Goal: Navigation & Orientation: Find specific page/section

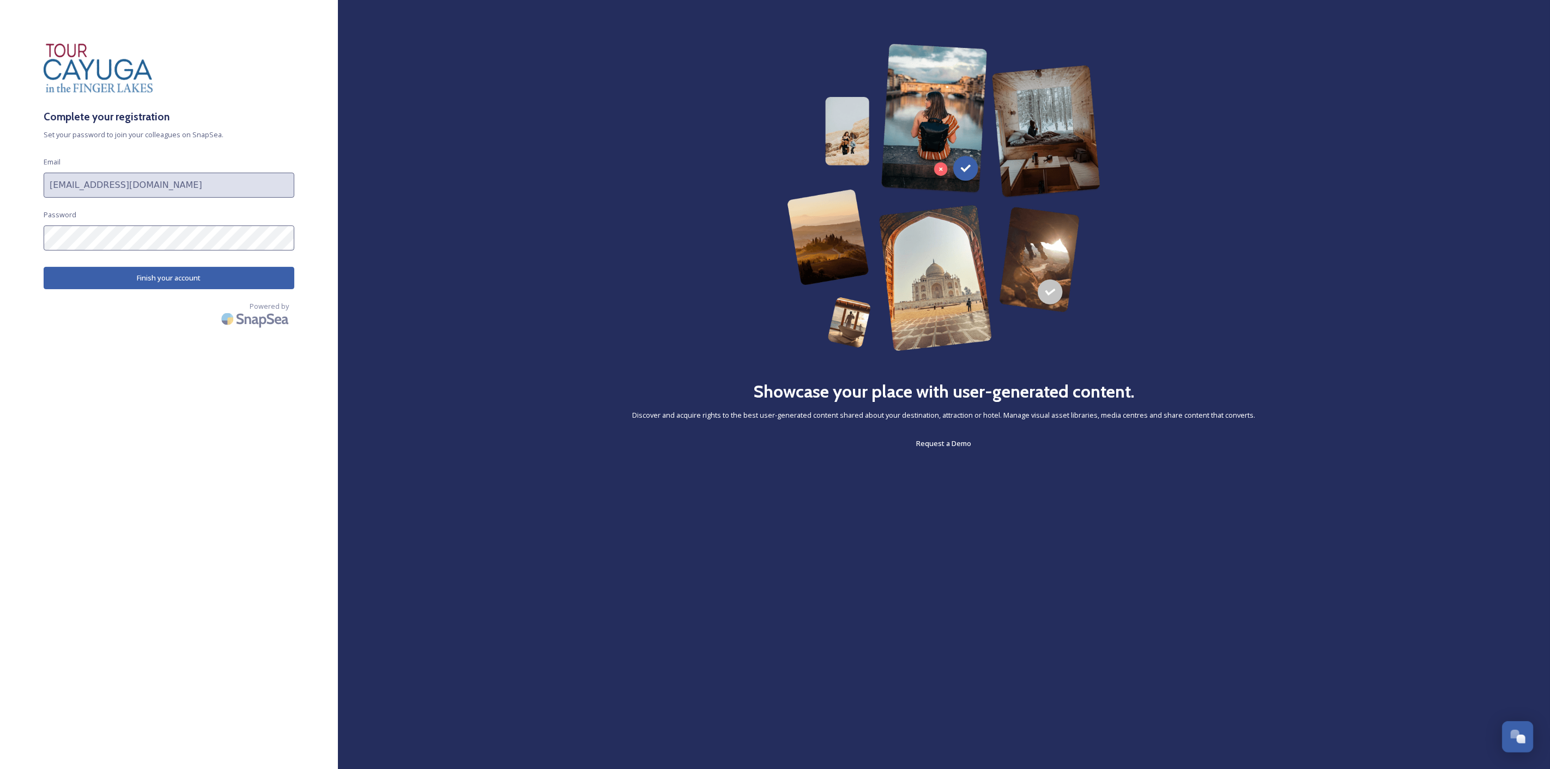
click at [122, 257] on div "Complete your registration Set your password to join your colleagues on SnapSea…" at bounding box center [169, 385] width 338 height 682
click at [80, 279] on button "Finish your account" at bounding box center [169, 278] width 251 height 22
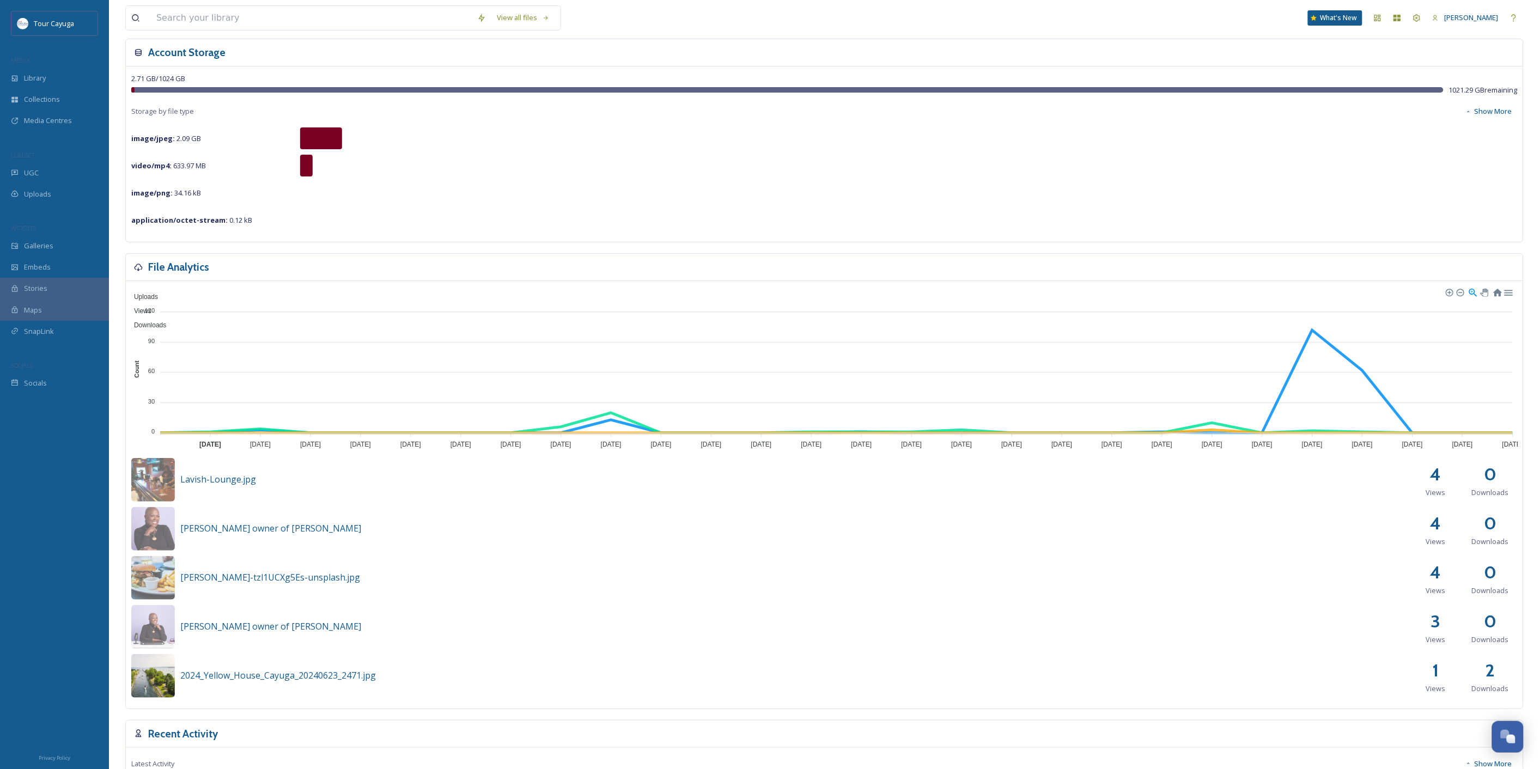
scroll to position [60, 0]
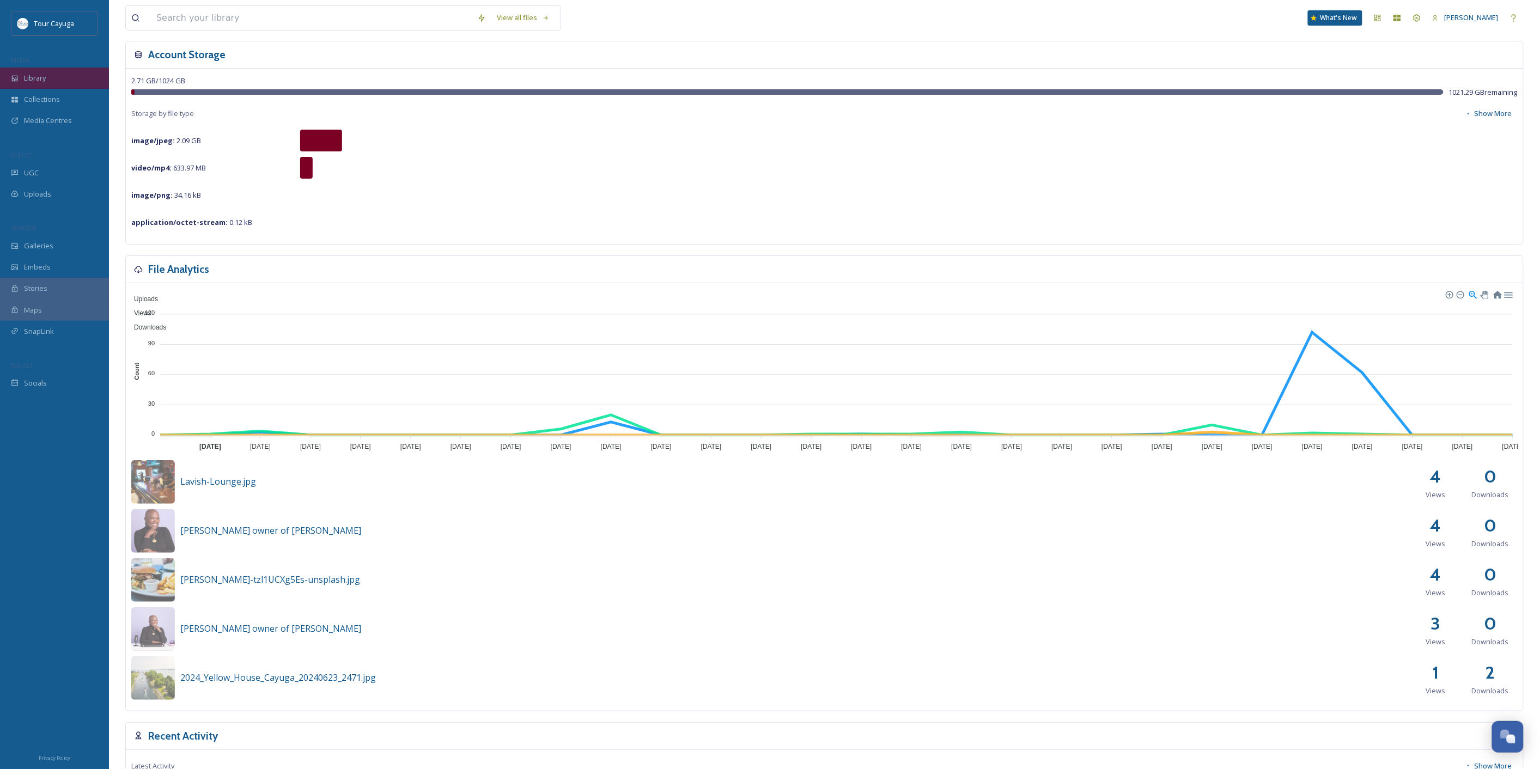
click at [55, 81] on div "Library" at bounding box center [54, 78] width 109 height 21
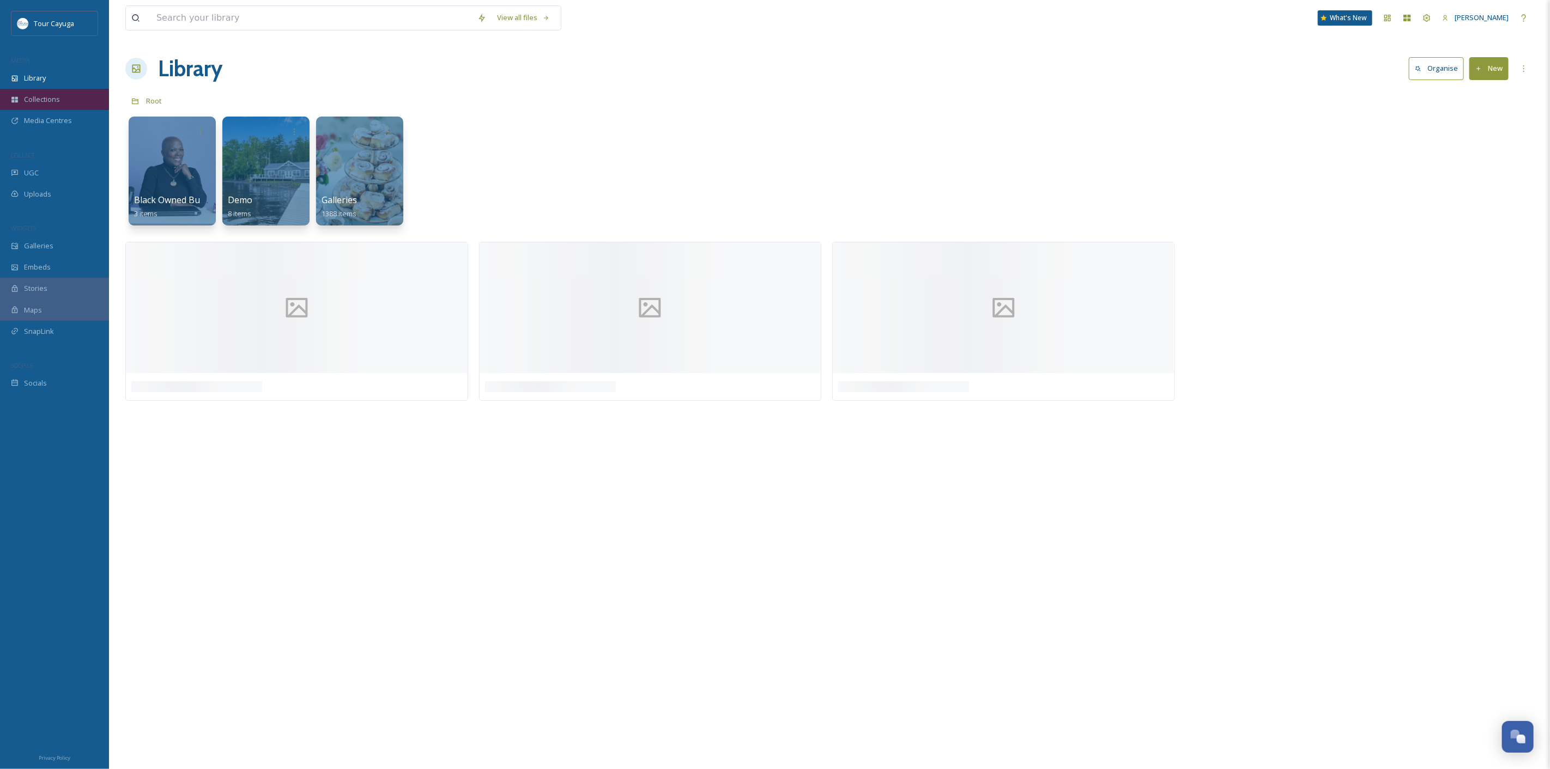
click at [71, 106] on div "Collections" at bounding box center [54, 99] width 109 height 21
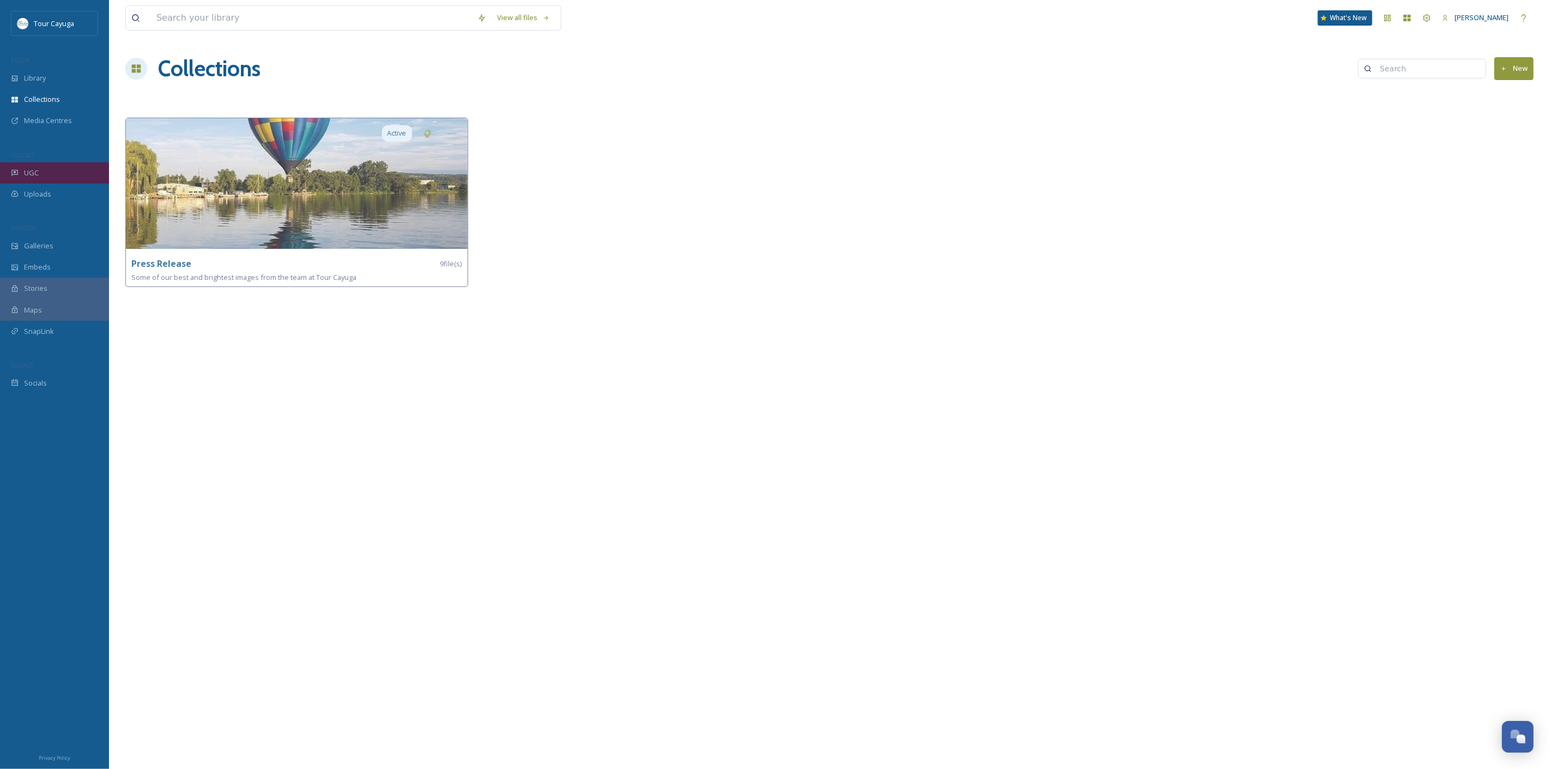
click at [28, 174] on span "UGC" at bounding box center [31, 173] width 15 height 10
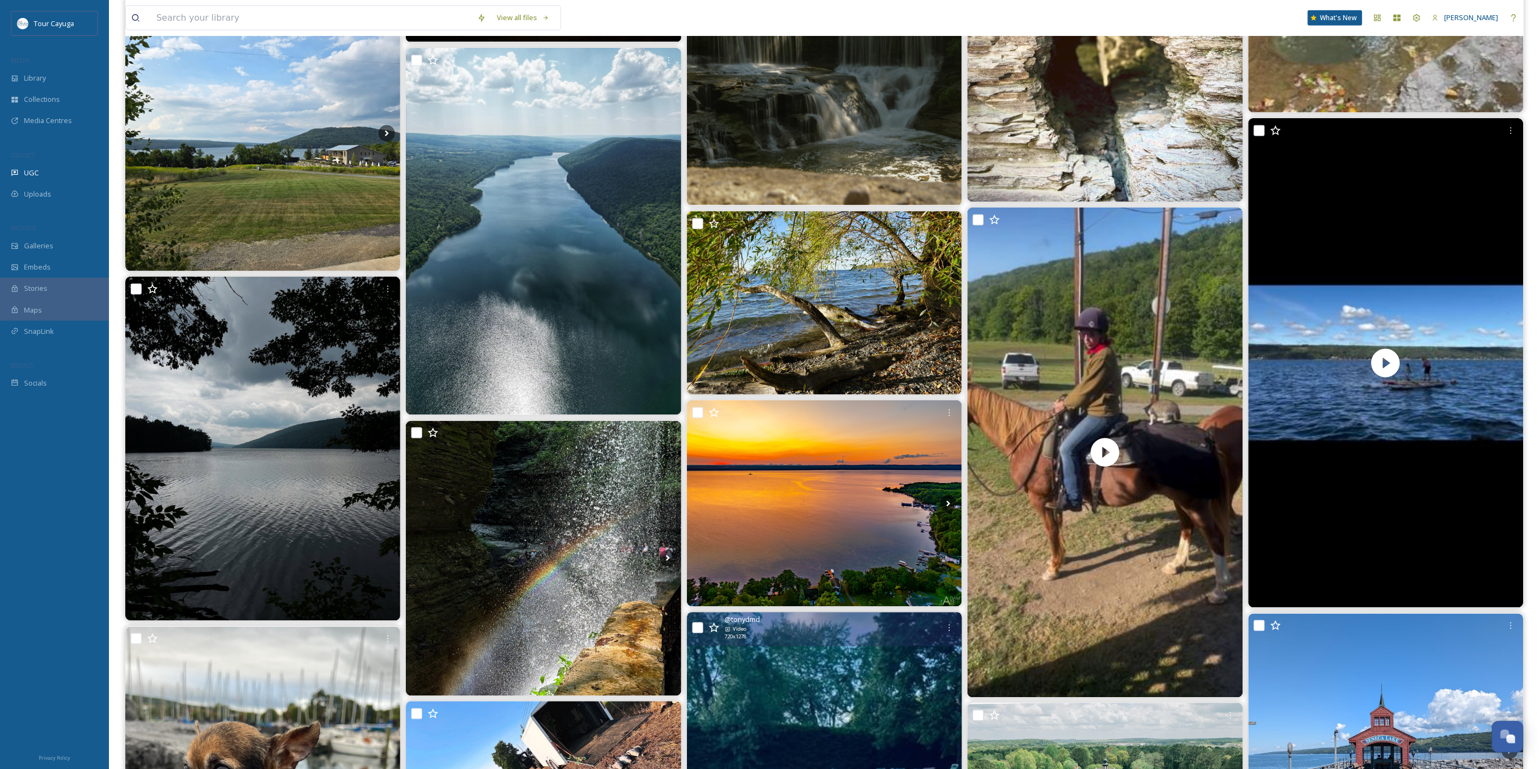
scroll to position [242, 0]
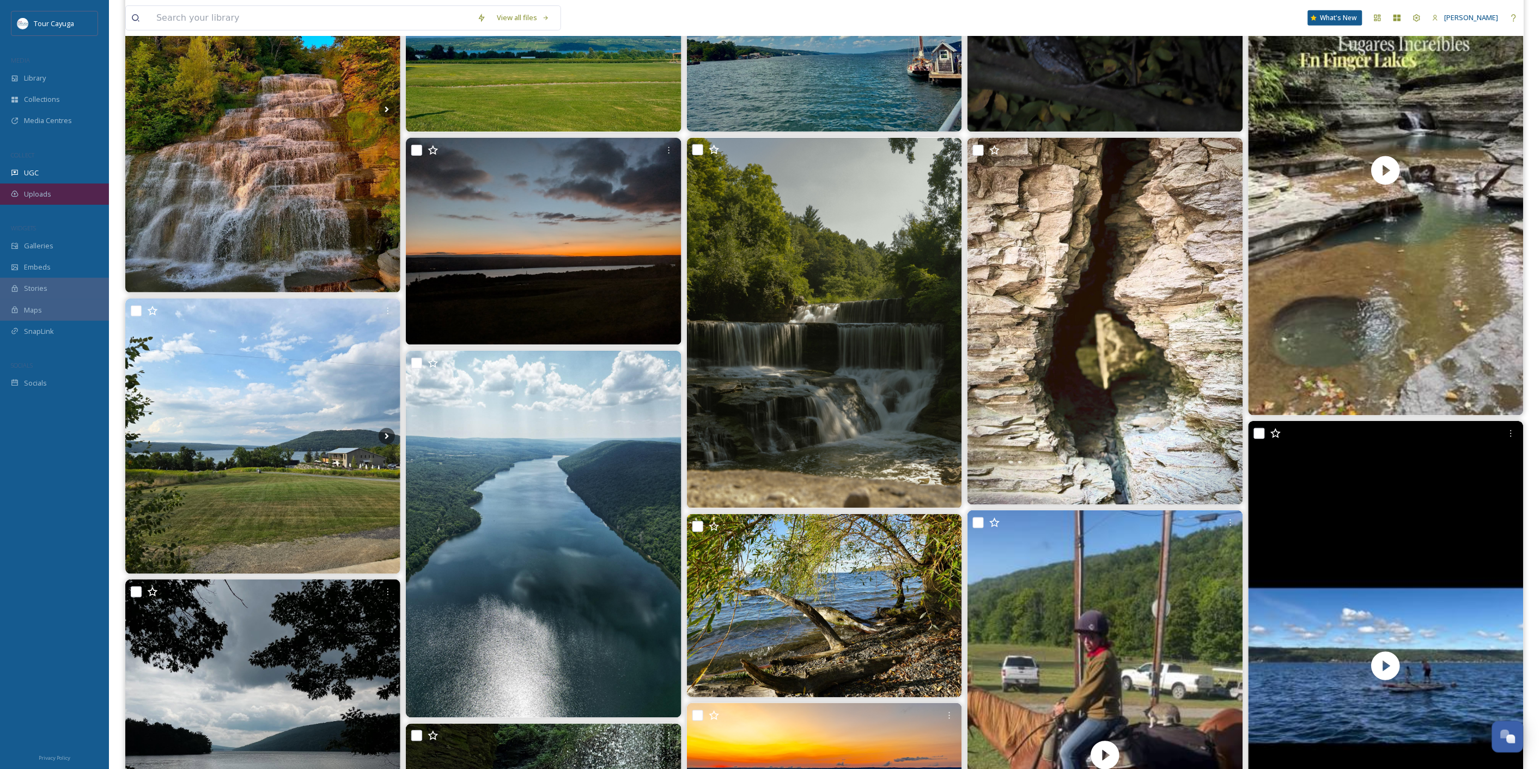
click at [29, 193] on span "Uploads" at bounding box center [37, 194] width 27 height 10
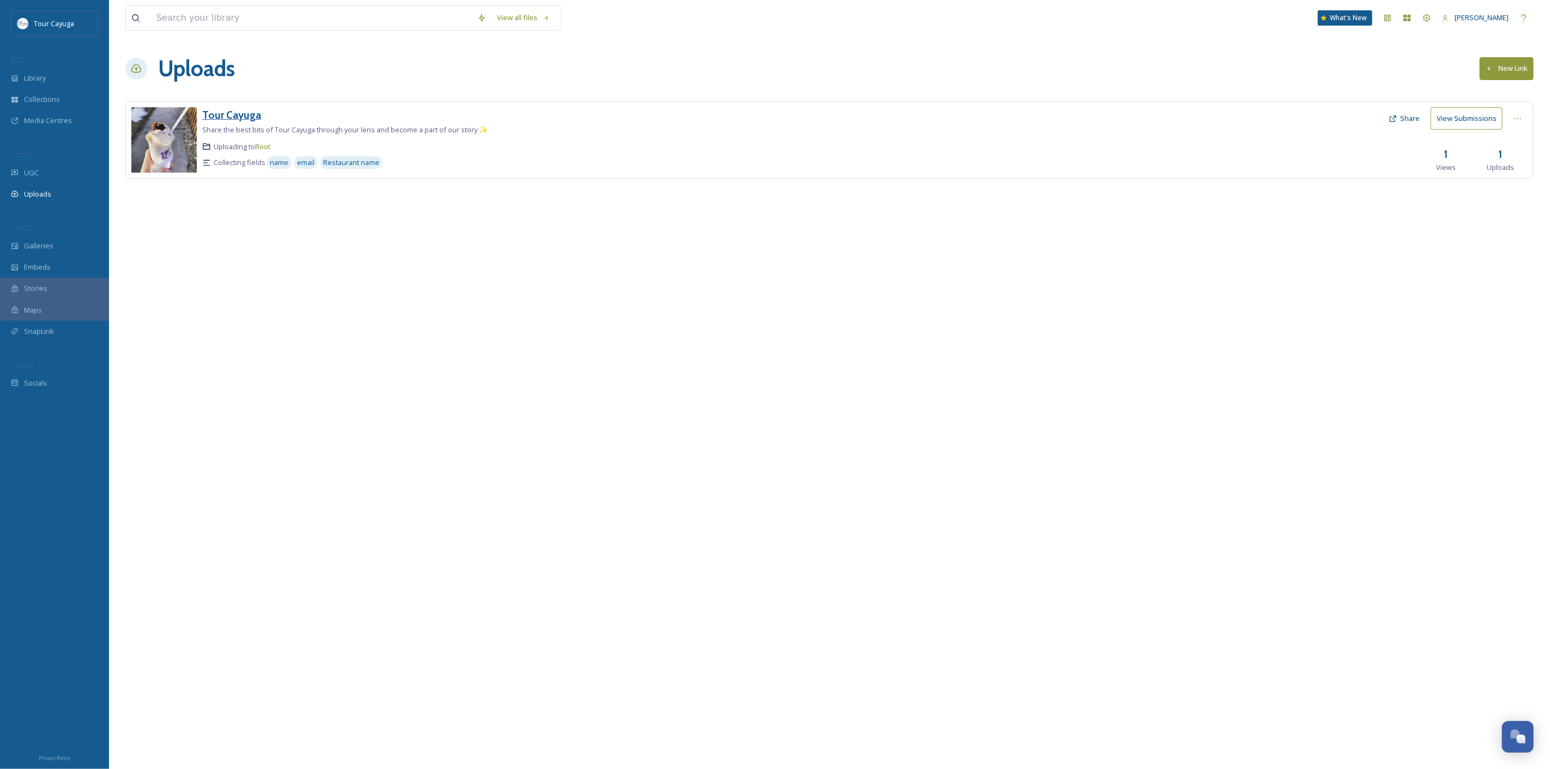
click at [232, 116] on h3 "Tour Cayuga" at bounding box center [231, 114] width 59 height 13
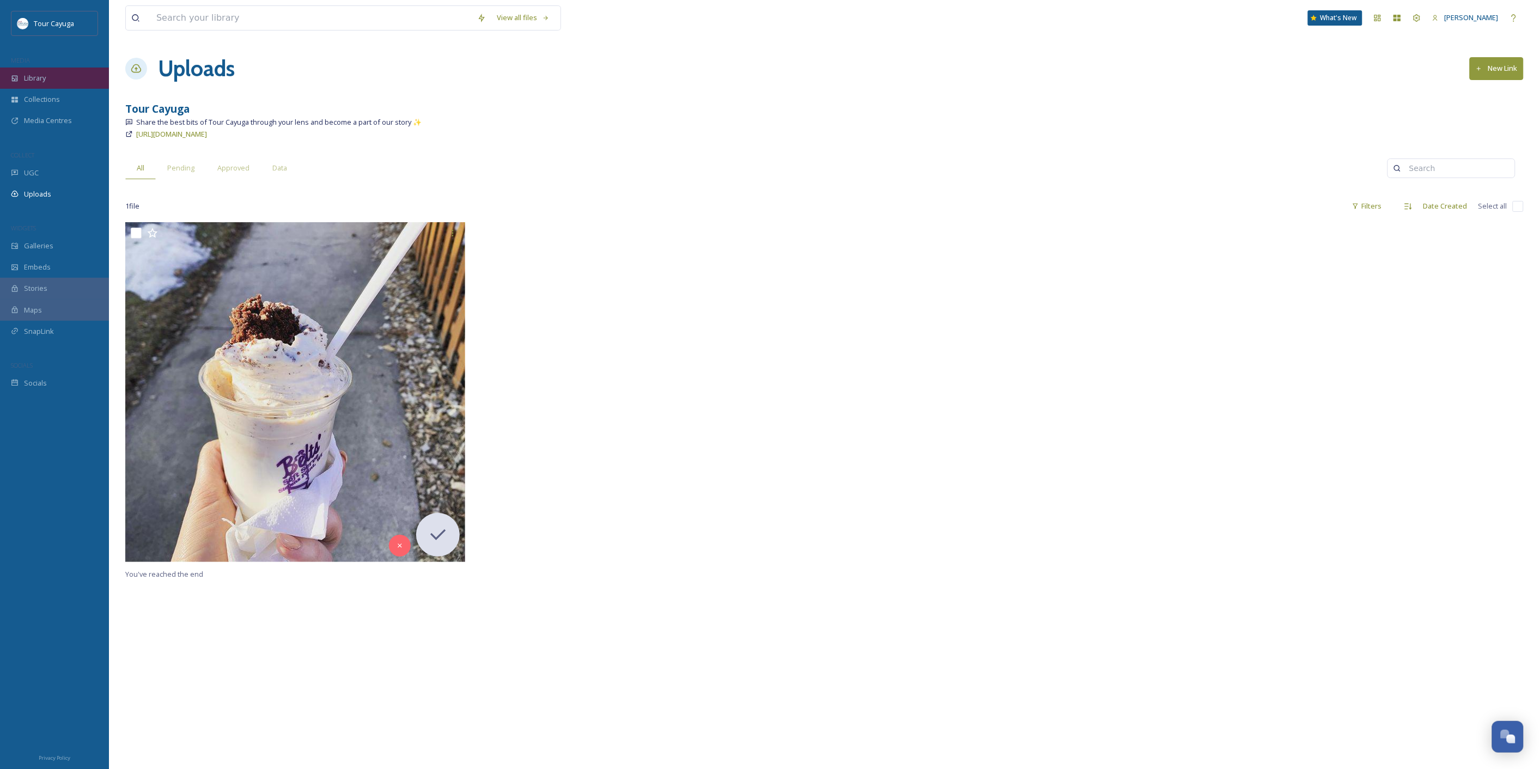
click at [25, 78] on span "Library" at bounding box center [35, 78] width 22 height 10
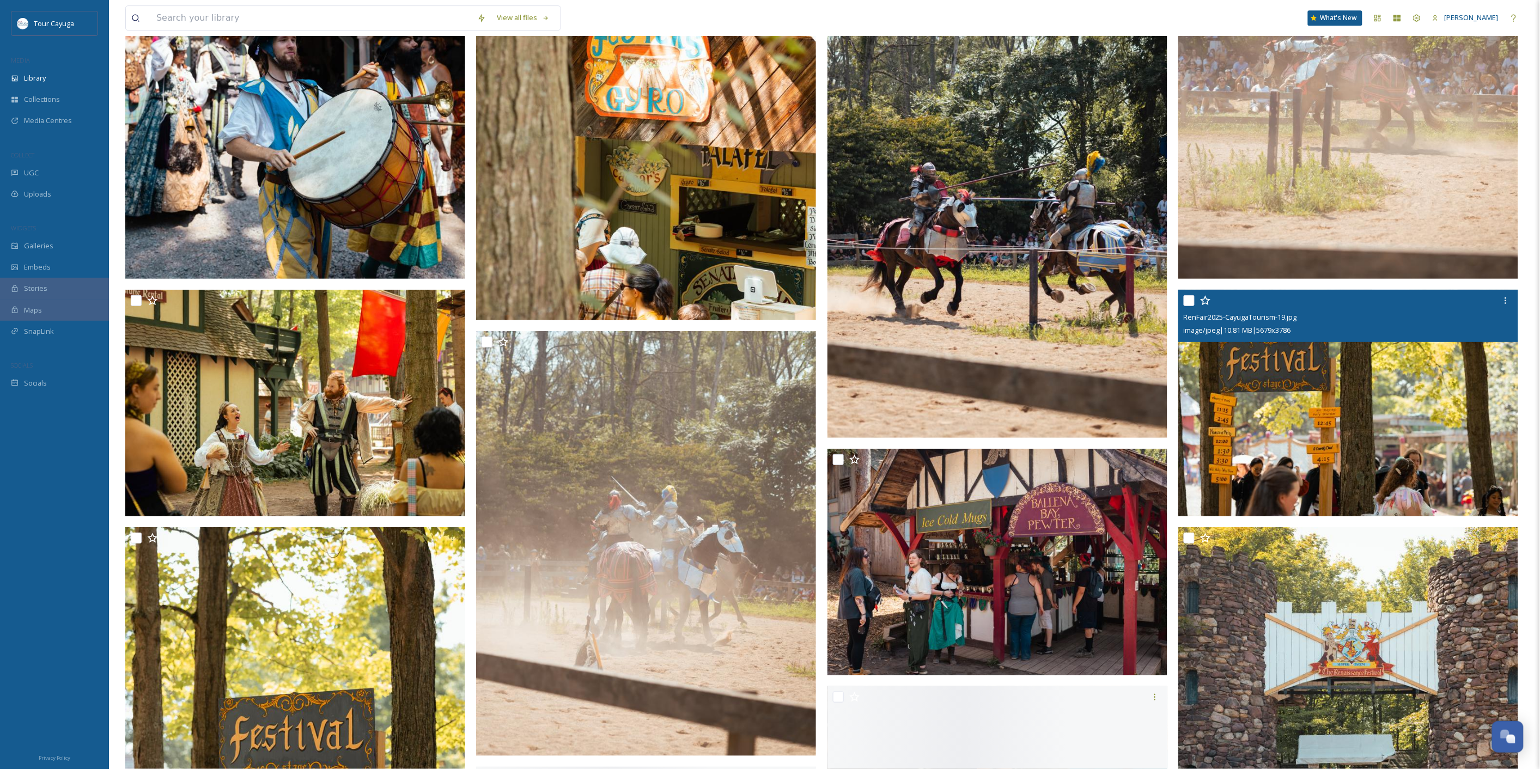
scroll to position [7626, 0]
